Goal: Information Seeking & Learning: Learn about a topic

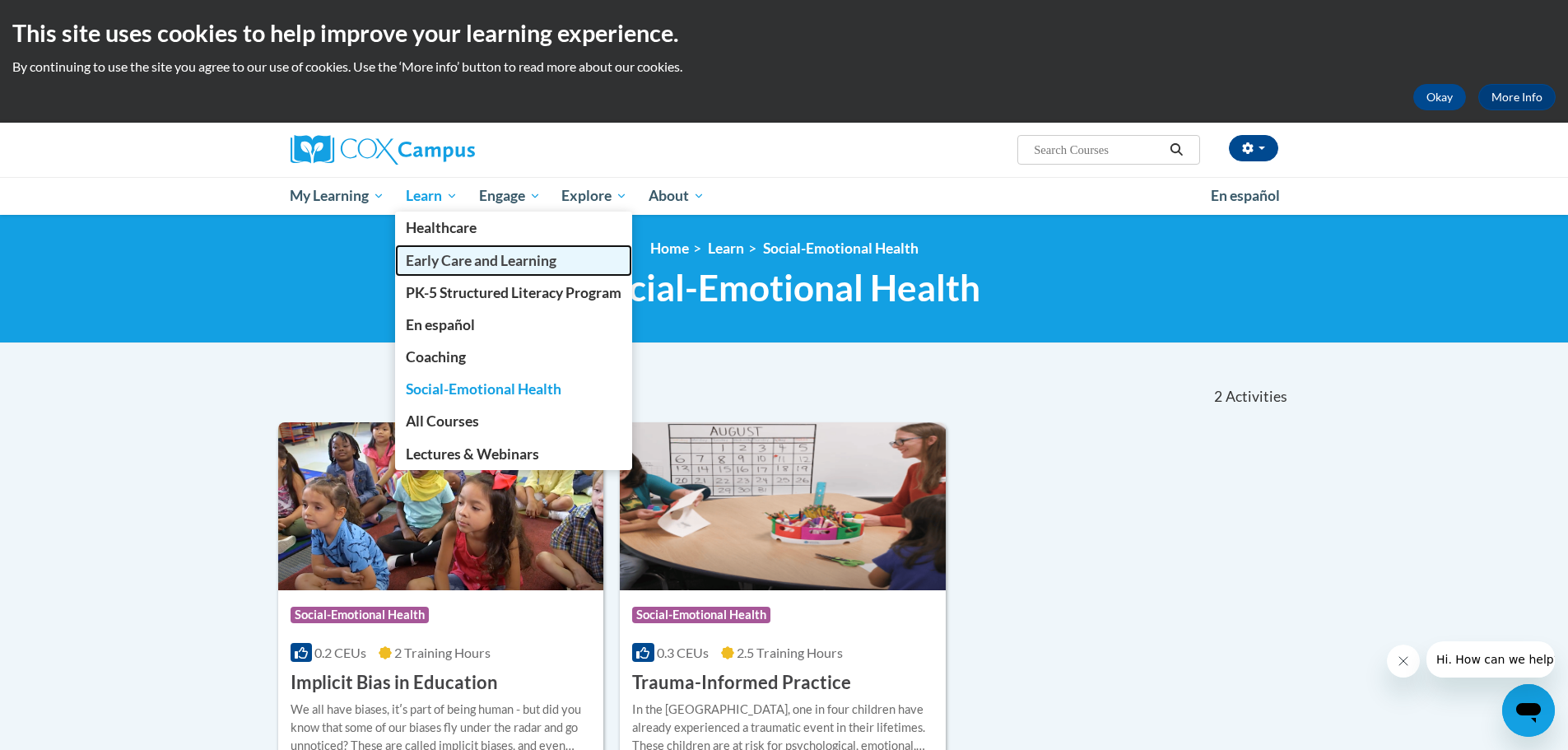
click at [439, 264] on span "Early Care and Learning" at bounding box center [481, 261] width 150 height 17
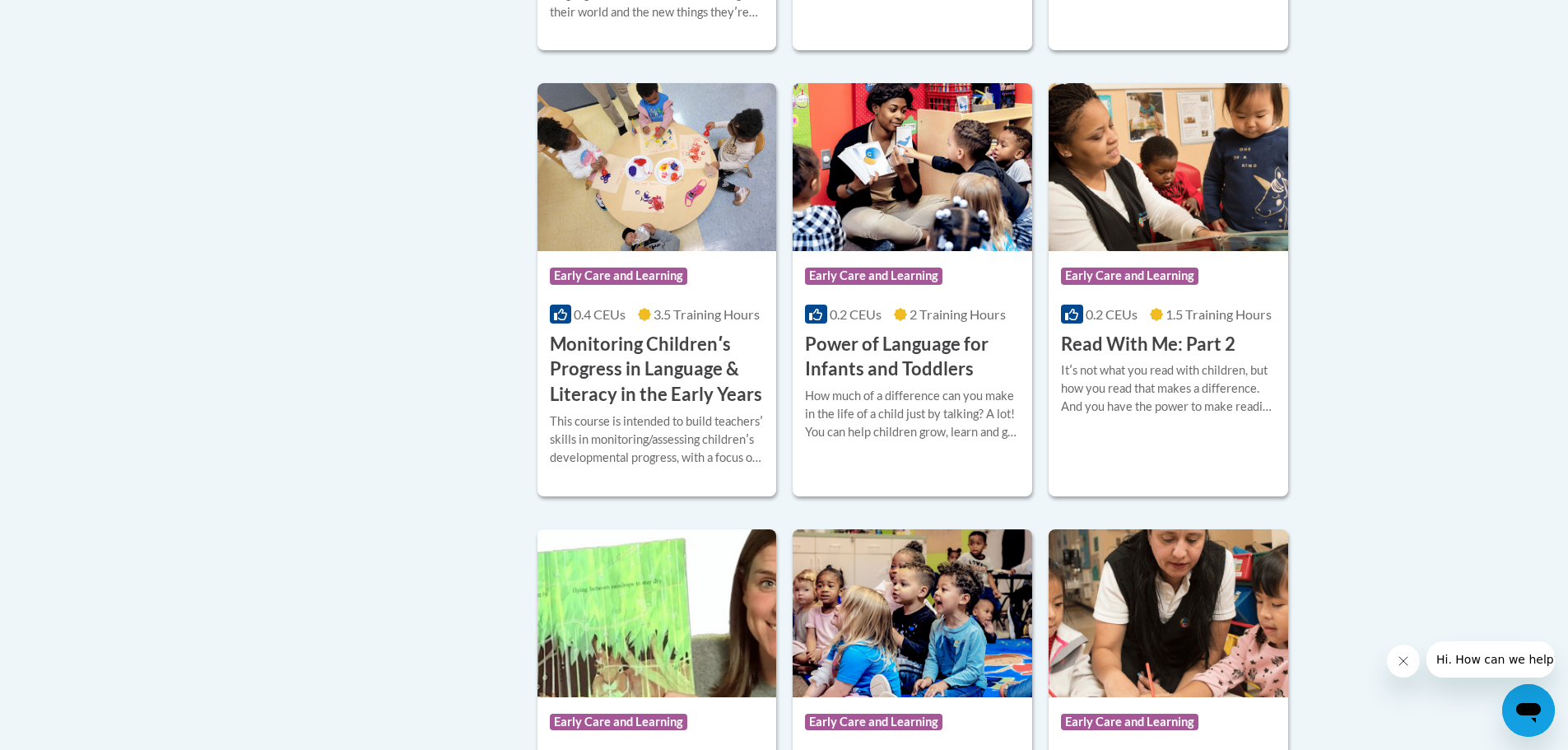
scroll to position [1482, 0]
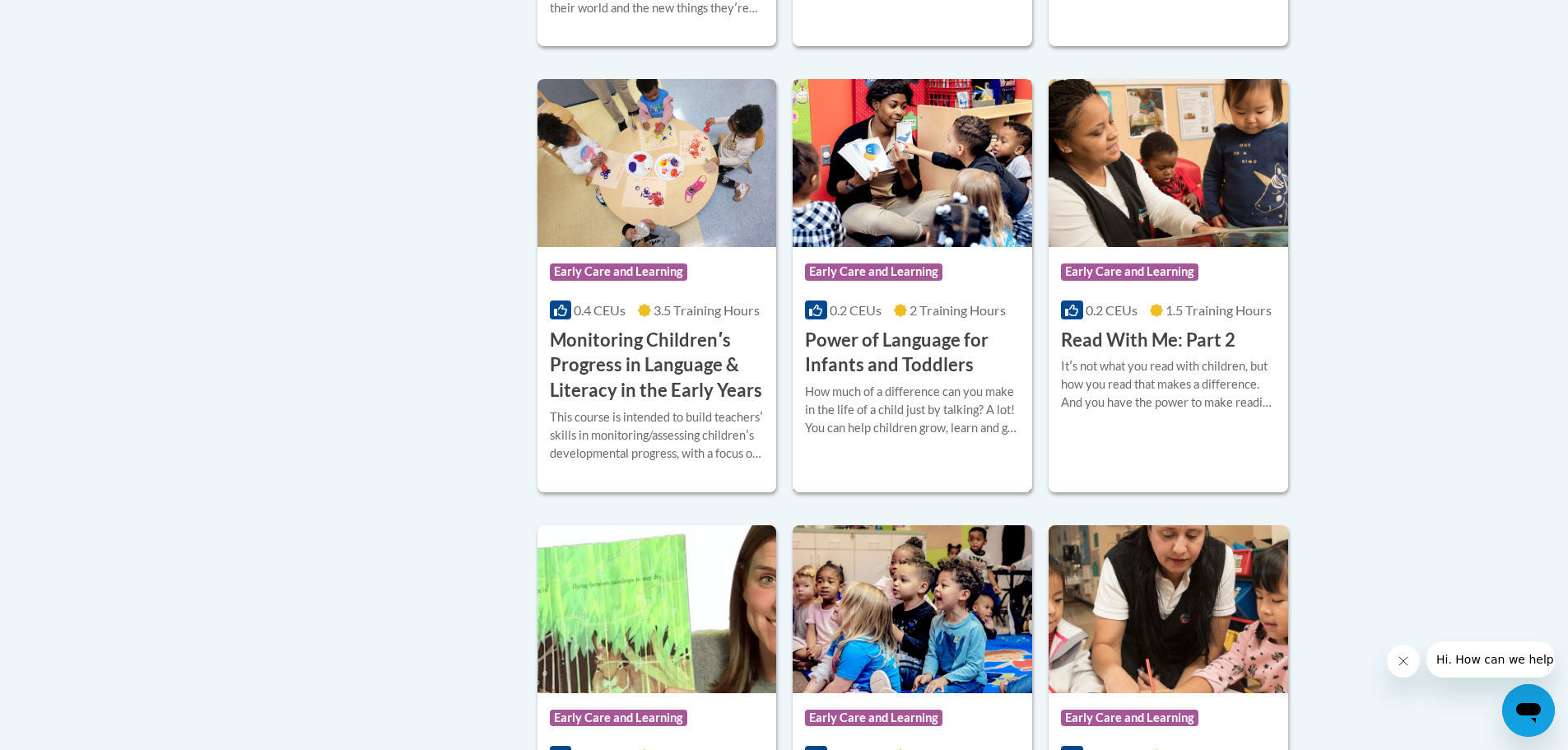
click at [887, 362] on h3 "Power of Language for Infants and Toddlers" at bounding box center [912, 353] width 215 height 51
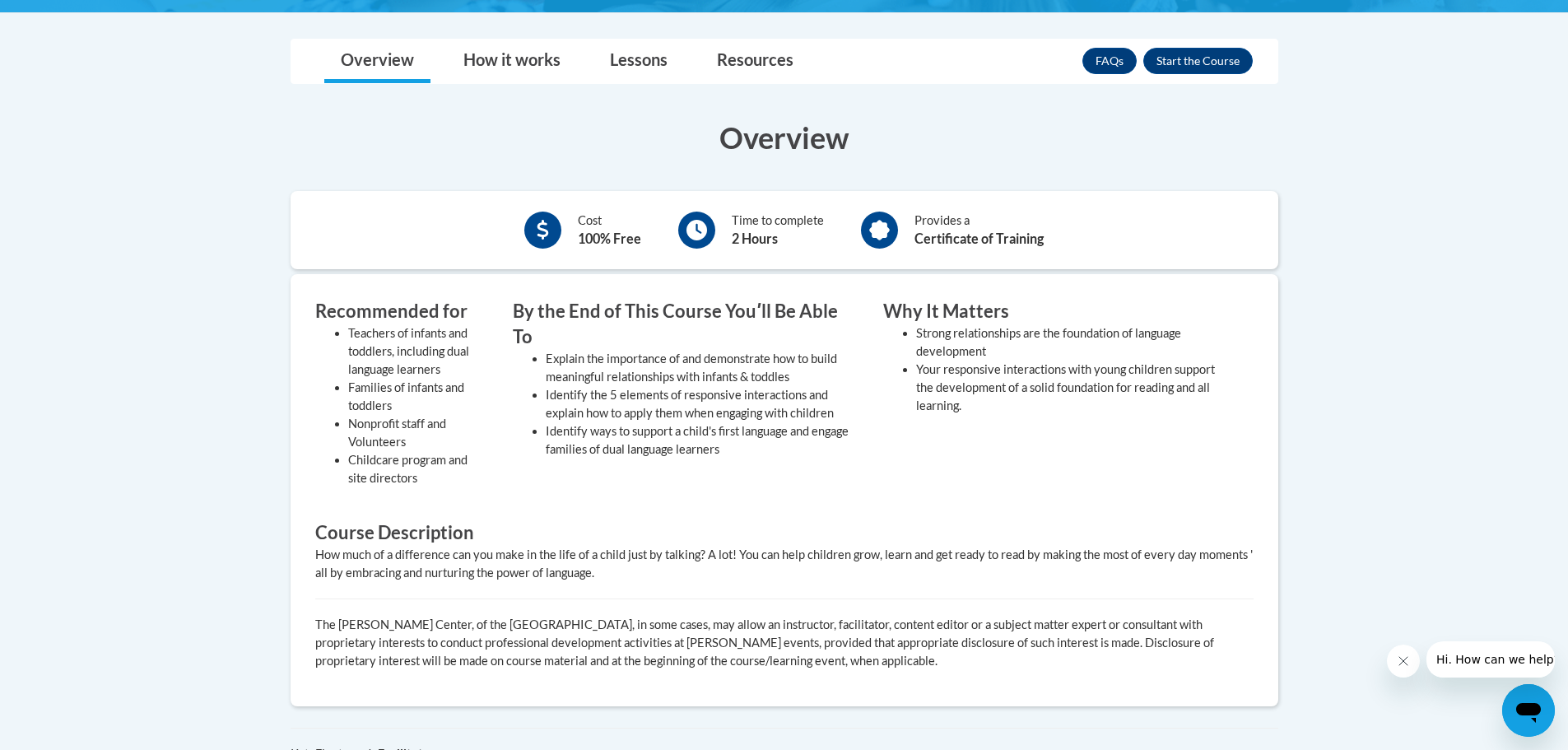
scroll to position [494, 0]
